Goal: Contribute content

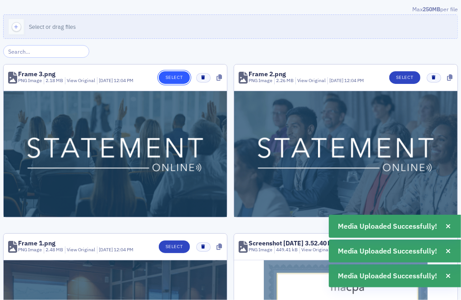
click at [181, 75] on button "Select" at bounding box center [174, 77] width 31 height 13
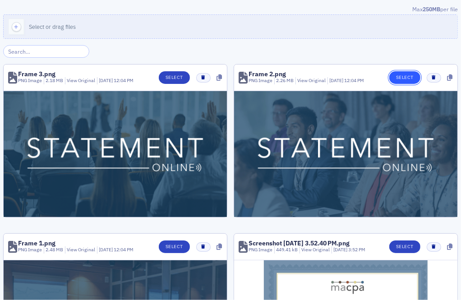
click at [399, 79] on button "Select" at bounding box center [405, 77] width 31 height 13
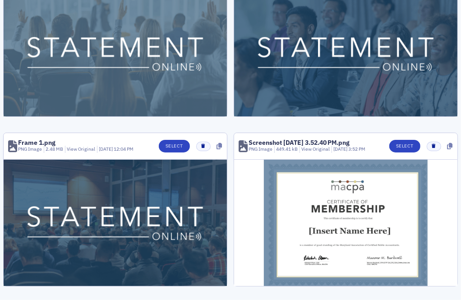
scroll to position [102, 0]
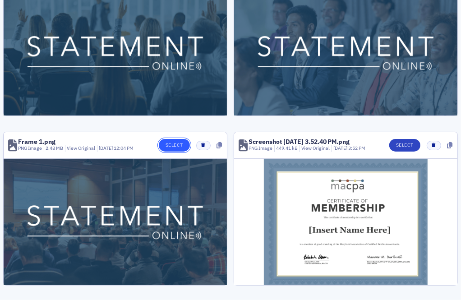
click at [176, 144] on button "Select" at bounding box center [174, 145] width 31 height 13
